Goal: Task Accomplishment & Management: Use online tool/utility

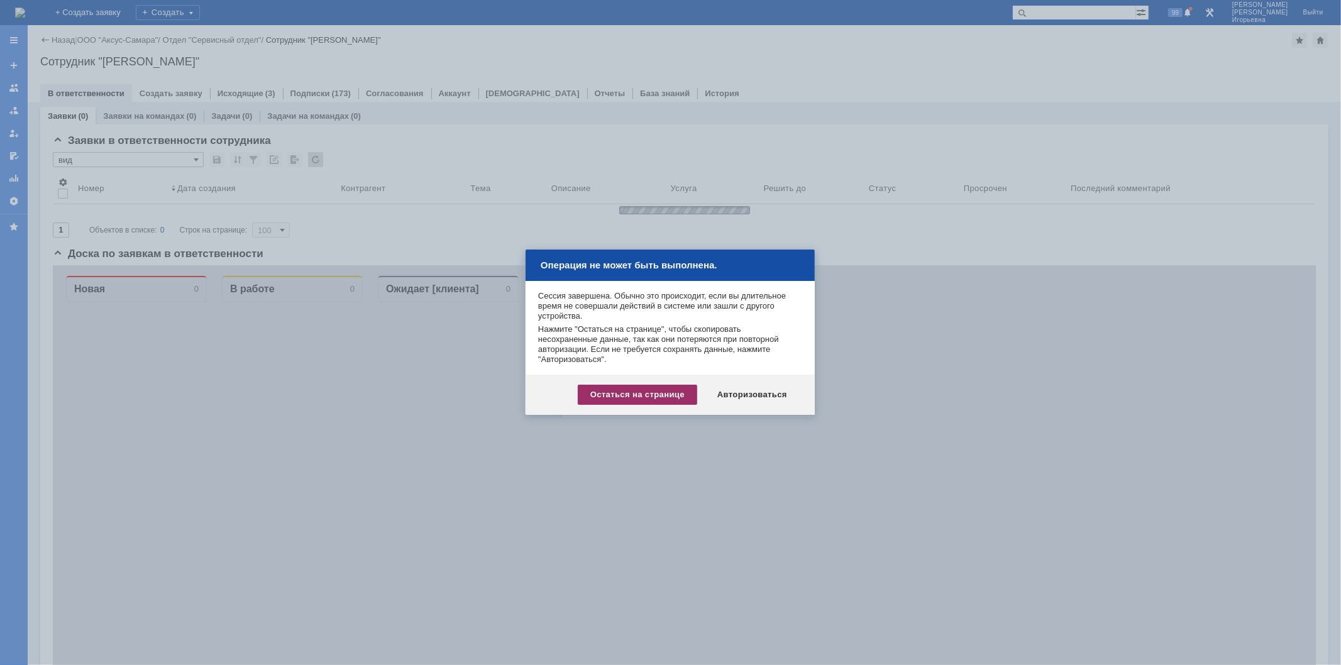
click at [633, 394] on div "Остаться на странице" at bounding box center [637, 395] width 119 height 20
